Goal: Task Accomplishment & Management: Manage account settings

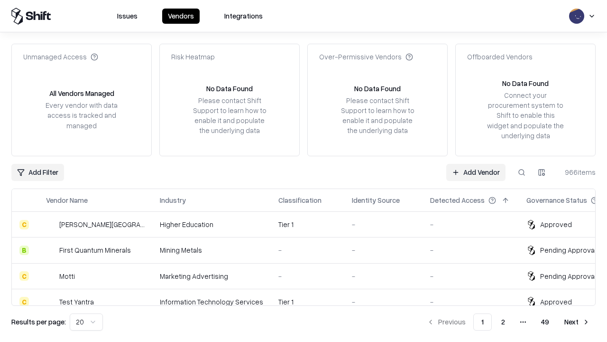
click at [476, 172] on link "Add Vendor" at bounding box center [475, 172] width 59 height 17
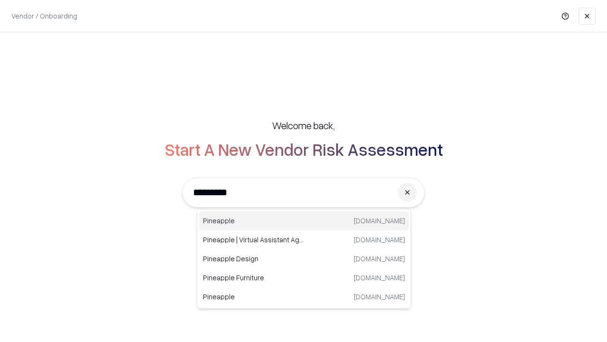
click at [304, 221] on div "Pineapple [DOMAIN_NAME]" at bounding box center [304, 220] width 210 height 19
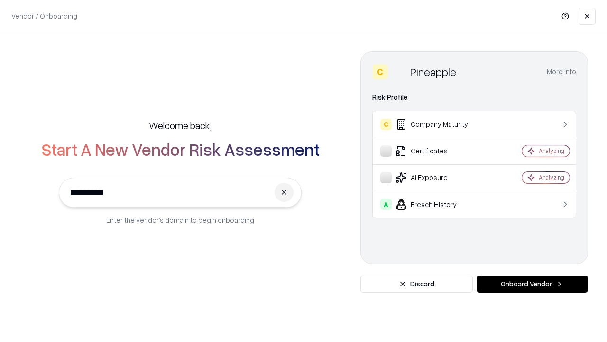
type input "*********"
click at [532, 284] on button "Onboard Vendor" at bounding box center [533, 283] width 112 height 17
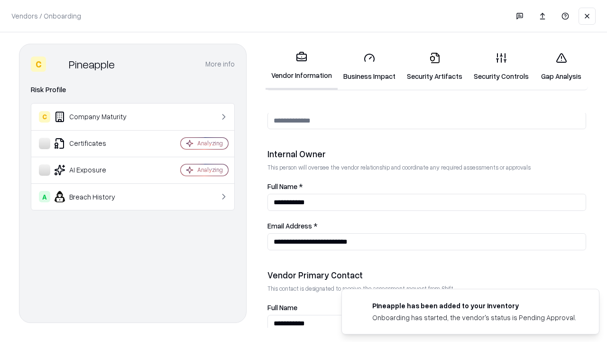
scroll to position [492, 0]
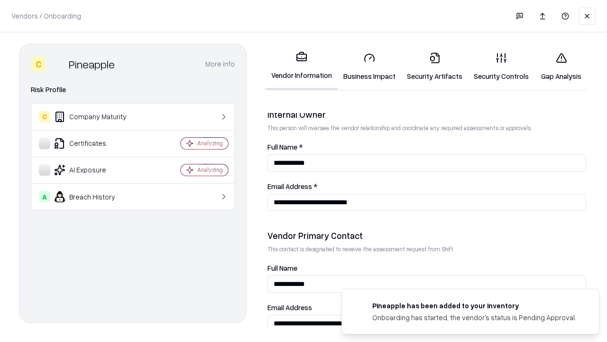
click at [370, 66] on link "Business Impact" at bounding box center [370, 67] width 64 height 44
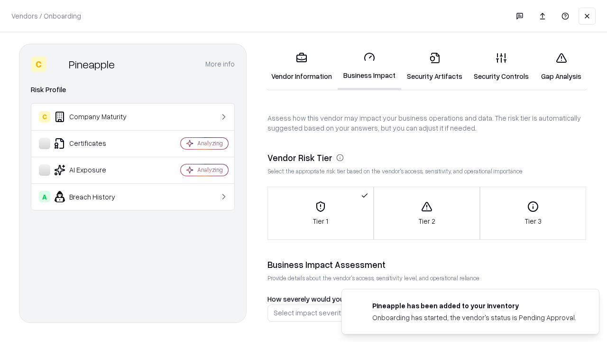
click at [435, 66] on link "Security Artifacts" at bounding box center [434, 67] width 67 height 44
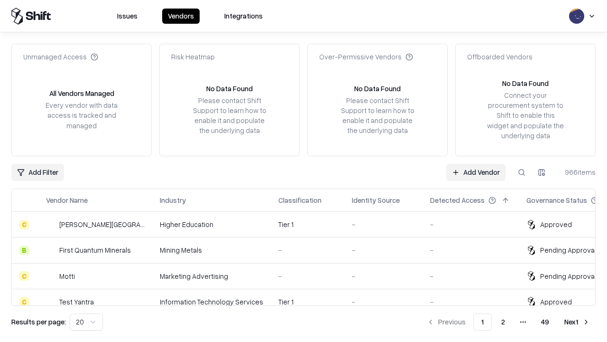
click at [476, 172] on link "Add Vendor" at bounding box center [475, 172] width 59 height 17
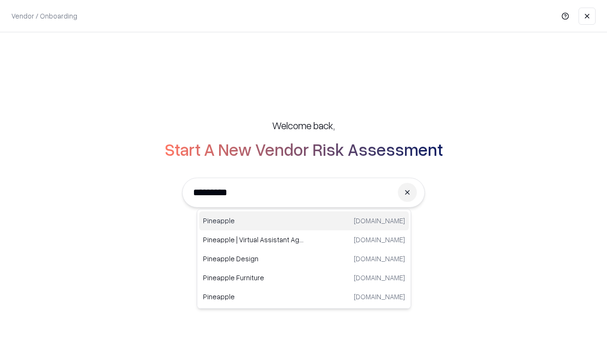
click at [304, 221] on div "Pineapple [DOMAIN_NAME]" at bounding box center [304, 220] width 210 height 19
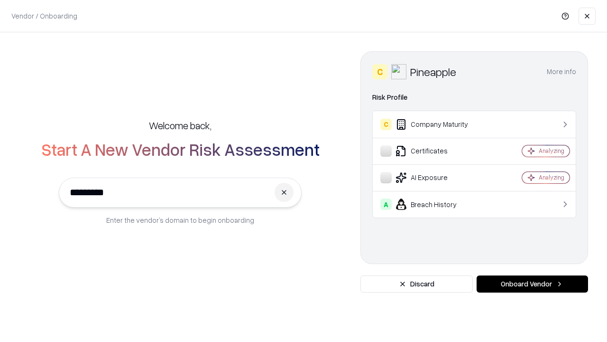
type input "*********"
click at [532, 284] on button "Onboard Vendor" at bounding box center [533, 283] width 112 height 17
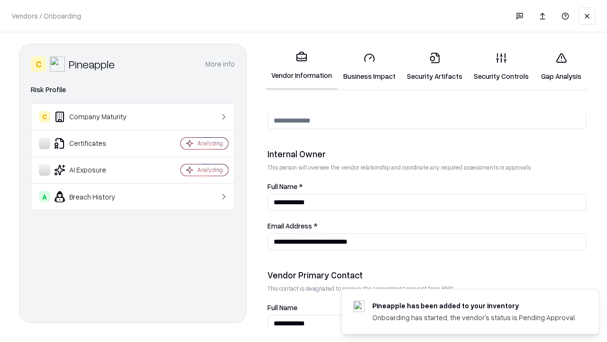
scroll to position [492, 0]
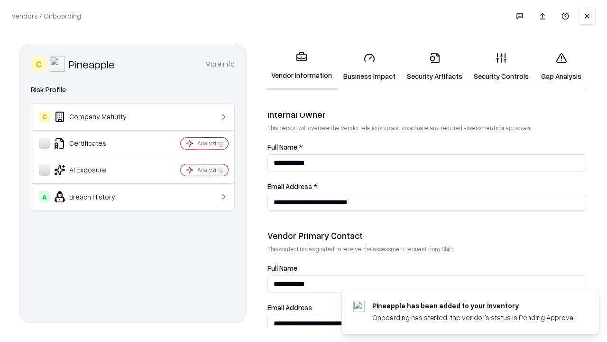
click at [561, 66] on link "Gap Analysis" at bounding box center [562, 67] width 54 height 44
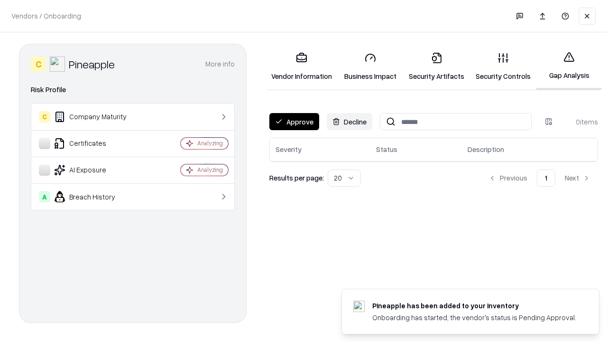
click at [294, 121] on button "Approve" at bounding box center [295, 121] width 50 height 17
